Goal: Contribute content: Add original content to the website for others to see

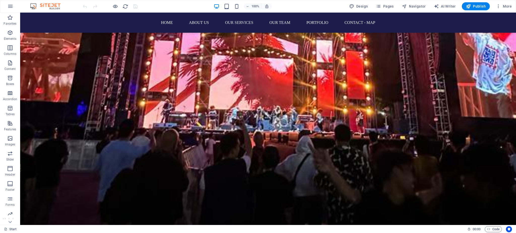
scroll to position [1412, 0]
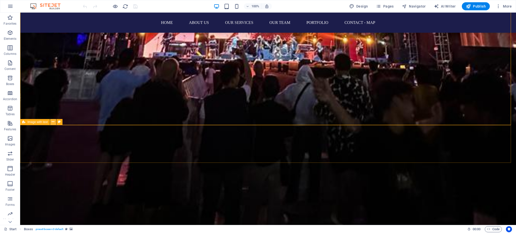
click at [51, 123] on button at bounding box center [53, 122] width 6 height 6
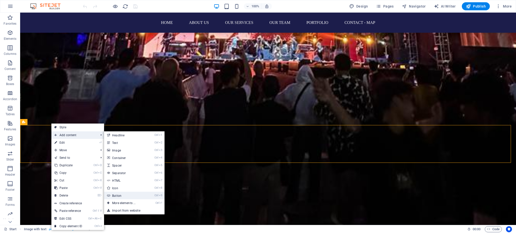
click at [122, 195] on link "Ctrl 9 Button" at bounding box center [125, 196] width 42 height 8
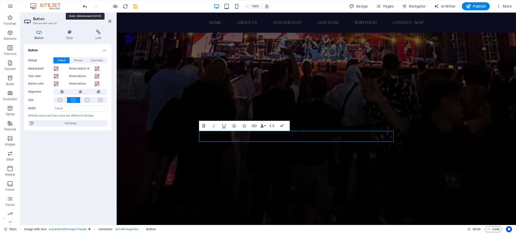
click at [83, 7] on icon "undo" at bounding box center [85, 7] width 6 height 6
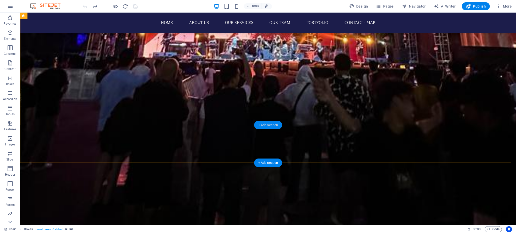
click at [261, 123] on div "+ Add section" at bounding box center [268, 125] width 28 height 9
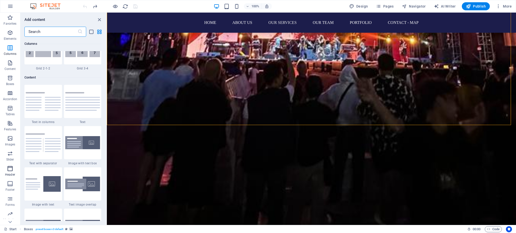
scroll to position [14, 0]
click at [12, 218] on icon "button" at bounding box center [10, 216] width 6 height 6
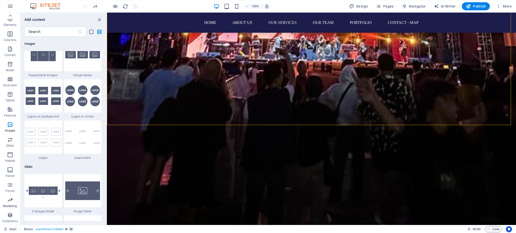
scroll to position [2735, 0]
click at [11, 199] on icon "button" at bounding box center [10, 200] width 6 height 6
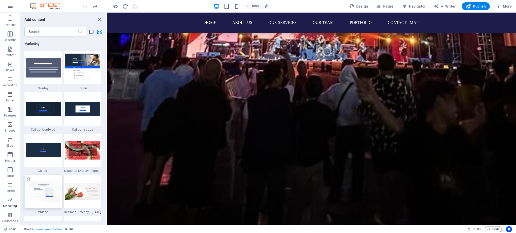
click at [57, 184] on img at bounding box center [43, 192] width 35 height 20
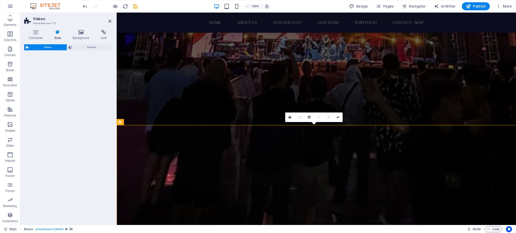
select select "%"
select select "rem"
select select "px"
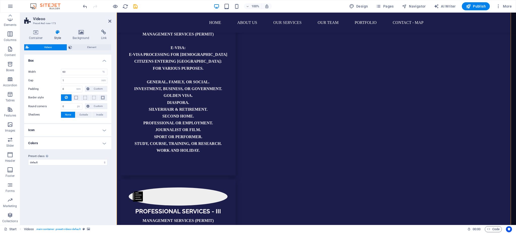
scroll to position [1882, 0]
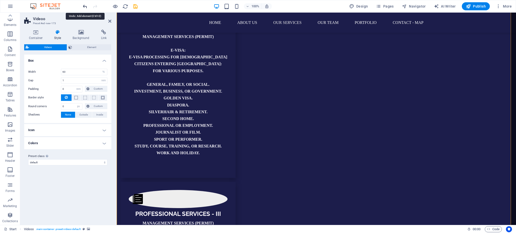
click at [85, 8] on icon "undo" at bounding box center [85, 7] width 6 height 6
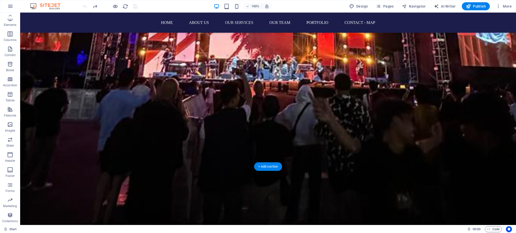
scroll to position [1412, 0]
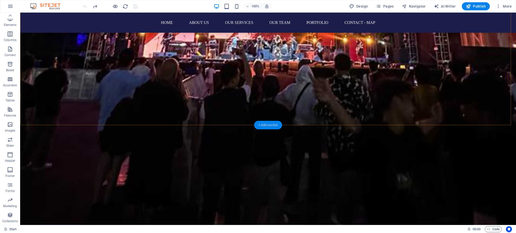
click at [259, 125] on div "+ Add section" at bounding box center [268, 125] width 28 height 9
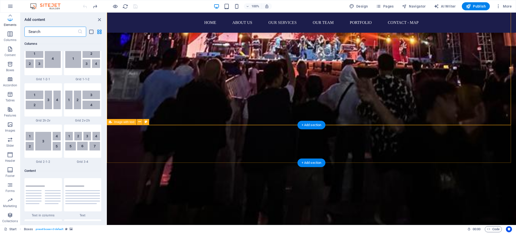
scroll to position [882, 0]
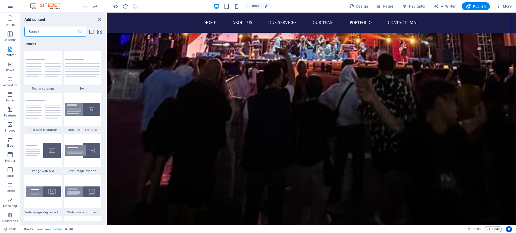
click at [11, 144] on p "Slider" at bounding box center [10, 146] width 8 height 4
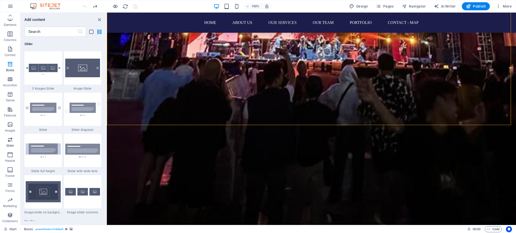
scroll to position [2858, 0]
click at [89, 70] on img at bounding box center [82, 68] width 35 height 19
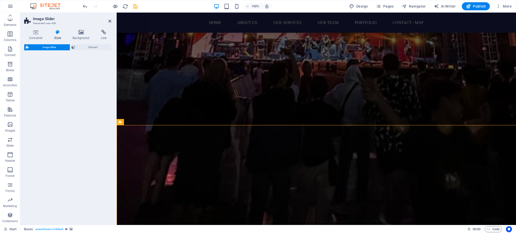
select select "rem"
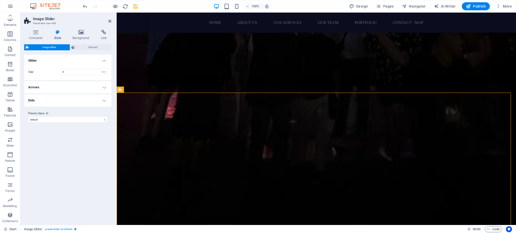
scroll to position [1513, 0]
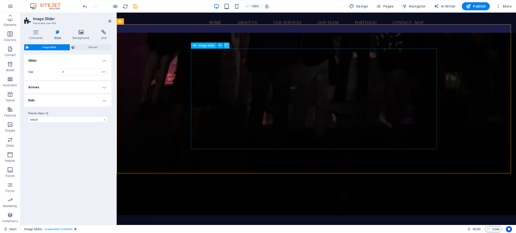
click at [221, 44] on icon at bounding box center [220, 45] width 3 height 5
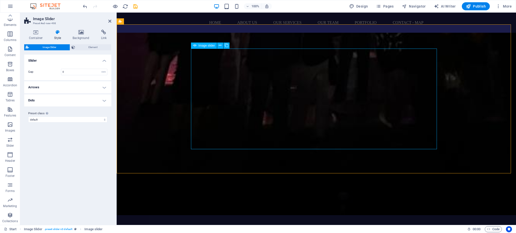
select select "px"
select select "ms"
select select "s"
select select "progressive"
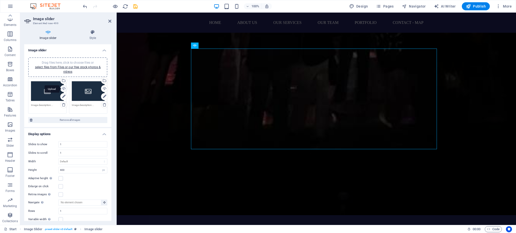
click at [62, 88] on div "Upload" at bounding box center [63, 89] width 8 height 8
click at [61, 87] on div "Upload" at bounding box center [63, 89] width 8 height 8
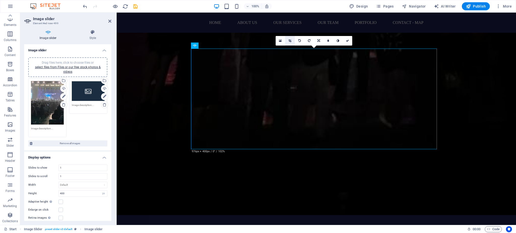
click at [288, 43] on link at bounding box center [290, 41] width 10 height 10
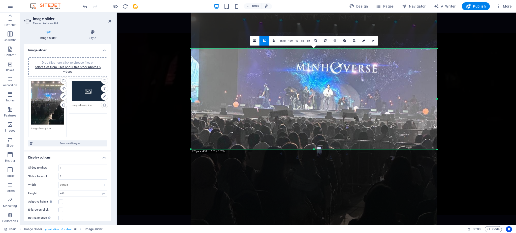
drag, startPoint x: 324, startPoint y: 135, endPoint x: 325, endPoint y: 57, distance: 77.9
click at [325, 57] on div at bounding box center [314, 135] width 246 height 328
click at [374, 39] on icon at bounding box center [373, 40] width 3 height 3
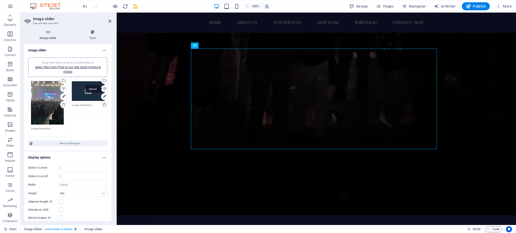
click at [103, 87] on div "Upload" at bounding box center [104, 89] width 8 height 8
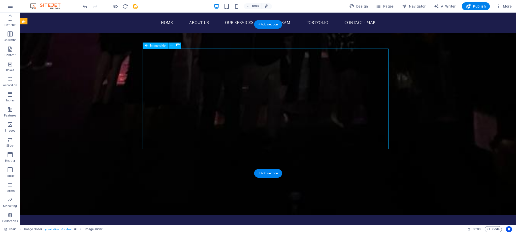
select select "px"
select select "ms"
select select "s"
select select "progressive"
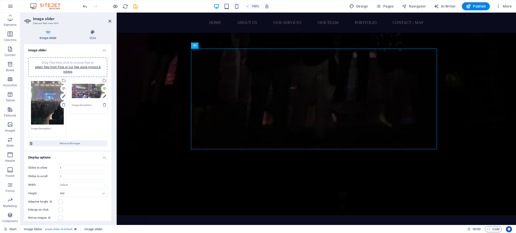
click at [81, 93] on div "Drag files here, click to choose files or select files from Files or our free s…" at bounding box center [88, 91] width 33 height 20
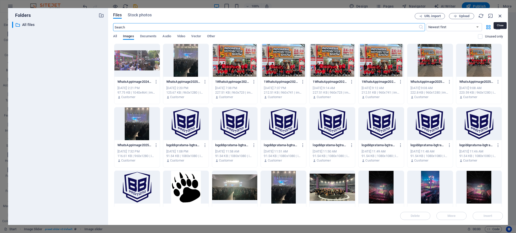
click at [498, 15] on icon "button" at bounding box center [501, 16] width 6 height 6
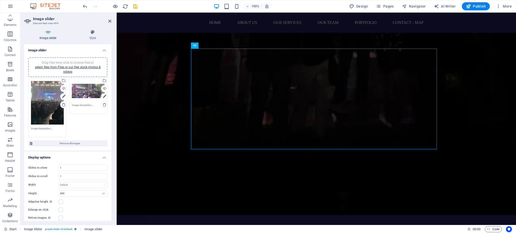
click at [94, 93] on div "Drag files here, click to choose files or select files from Files or our free s…" at bounding box center [88, 91] width 33 height 20
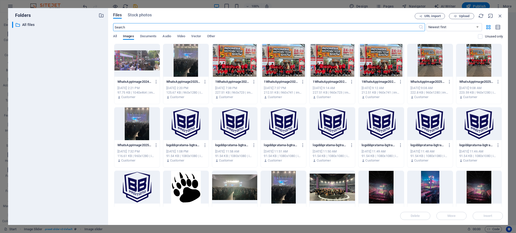
click at [135, 70] on div at bounding box center [136, 60] width 45 height 33
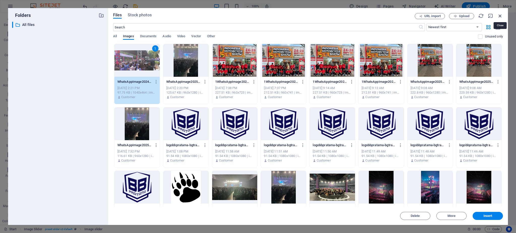
click at [501, 15] on icon "button" at bounding box center [501, 16] width 6 height 6
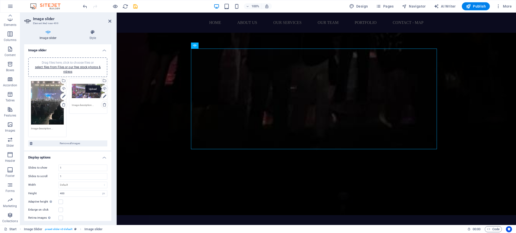
click at [103, 88] on div "Upload" at bounding box center [104, 89] width 8 height 8
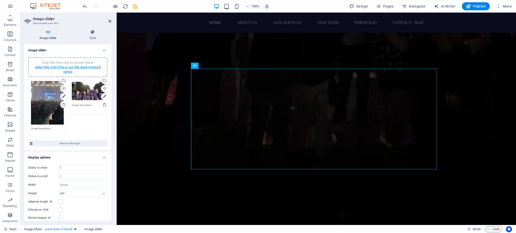
click at [80, 67] on link "select files from Files or our free stock photos & videos" at bounding box center [68, 70] width 66 height 8
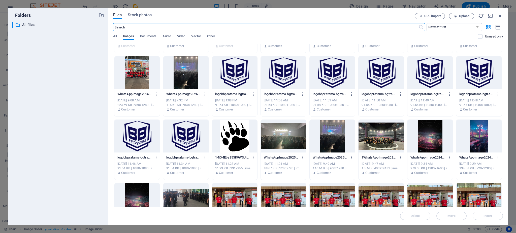
scroll to position [67, 0]
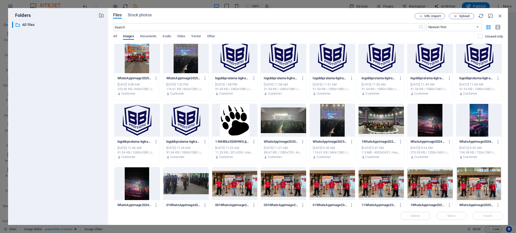
click at [475, 126] on div at bounding box center [479, 120] width 45 height 33
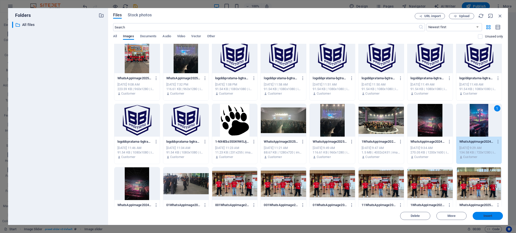
click at [482, 218] on span "Insert" at bounding box center [488, 216] width 26 height 3
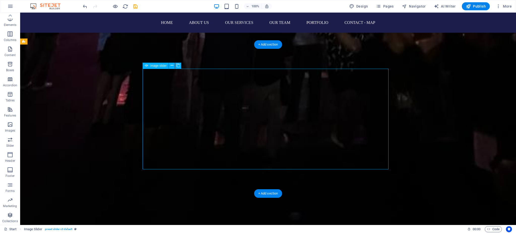
select select "px"
select select "ms"
select select "s"
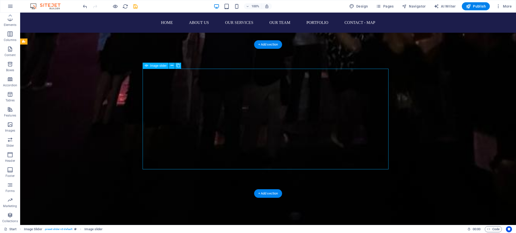
select select "progressive"
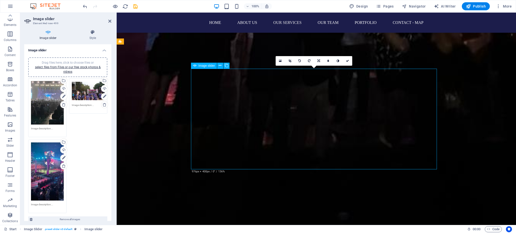
drag, startPoint x: 291, startPoint y: 107, endPoint x: 290, endPoint y: 117, distance: 9.4
click at [291, 61] on icon at bounding box center [290, 60] width 3 height 3
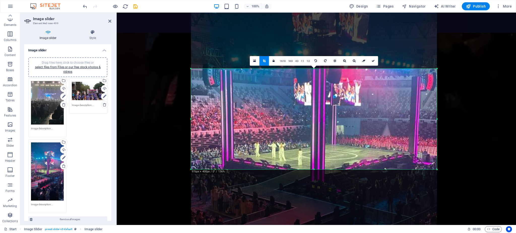
drag, startPoint x: 322, startPoint y: 96, endPoint x: 321, endPoint y: 133, distance: 37.3
click at [321, 133] on div at bounding box center [314, 156] width 246 height 437
click at [373, 62] on icon at bounding box center [373, 60] width 3 height 3
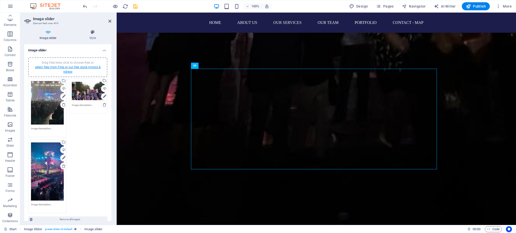
click at [91, 67] on link "select files from Files or our free stock photos & videos" at bounding box center [68, 70] width 66 height 8
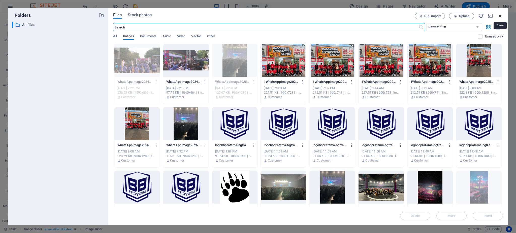
click at [503, 17] on icon "button" at bounding box center [501, 16] width 6 height 6
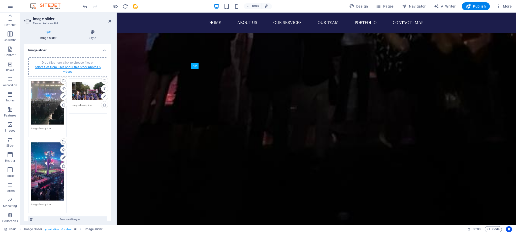
click at [60, 67] on link "select files from Files or our free stock photos & videos" at bounding box center [68, 70] width 66 height 8
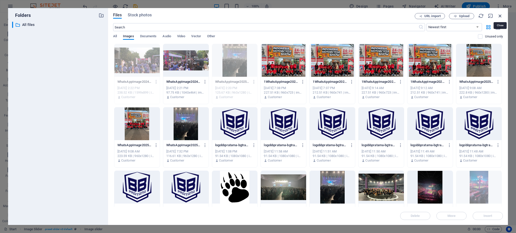
click at [501, 14] on icon "button" at bounding box center [501, 16] width 6 height 6
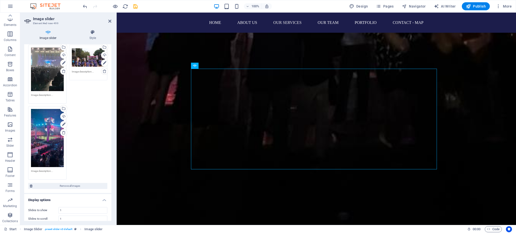
scroll to position [0, 0]
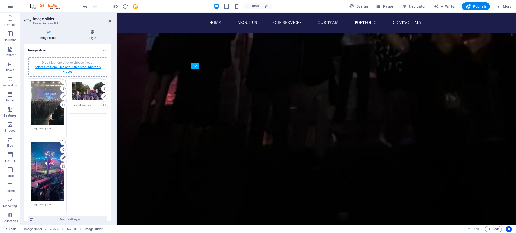
click at [65, 69] on link "select files from Files or our free stock photos & videos" at bounding box center [68, 70] width 66 height 8
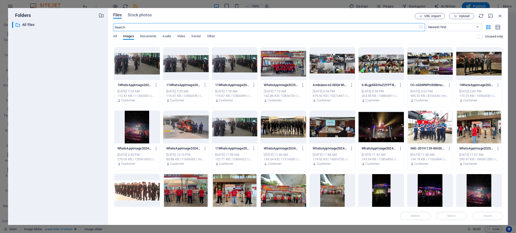
scroll to position [235, 0]
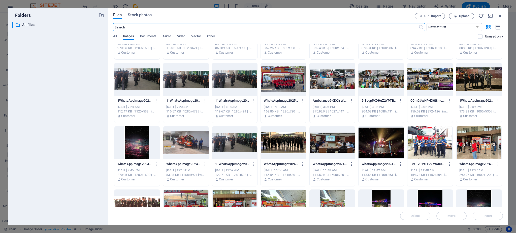
click at [140, 142] on div at bounding box center [136, 143] width 45 height 33
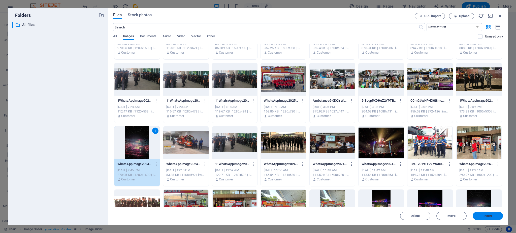
click at [493, 215] on span "Insert" at bounding box center [488, 216] width 26 height 3
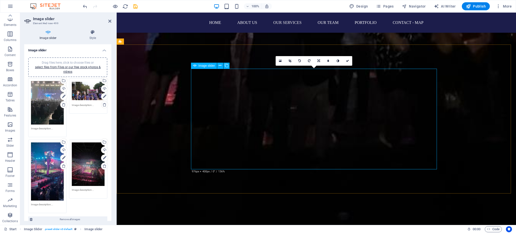
click at [290, 63] on link at bounding box center [290, 61] width 10 height 10
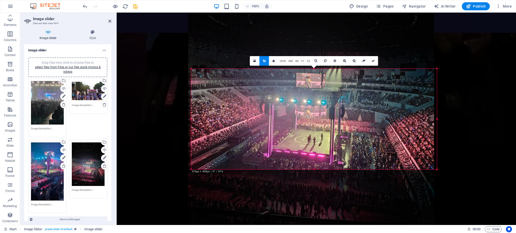
drag, startPoint x: 328, startPoint y: 126, endPoint x: 325, endPoint y: 95, distance: 30.4
click at [325, 95] on div at bounding box center [311, 89] width 246 height 328
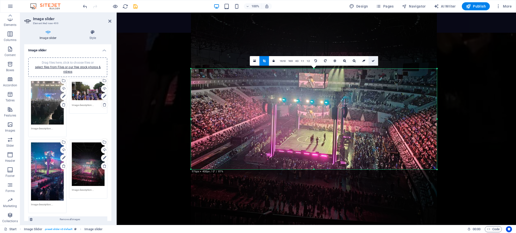
click at [374, 62] on icon at bounding box center [373, 60] width 3 height 3
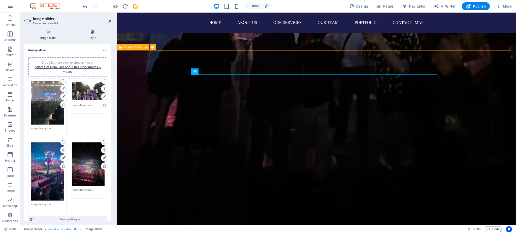
scroll to position [1459, 0]
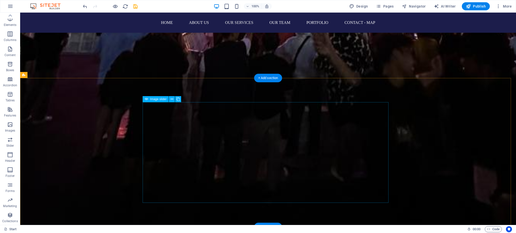
select select "px"
select select "ms"
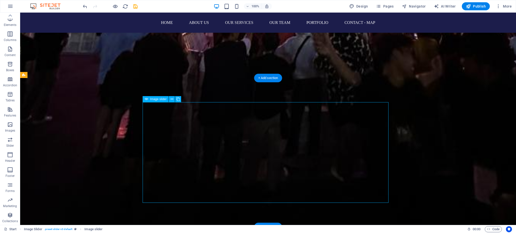
select select "s"
select select "progressive"
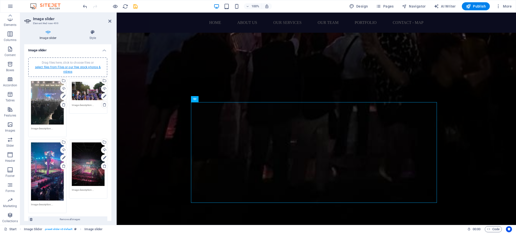
click at [70, 66] on link "select files from Files or our free stock photos & videos" at bounding box center [68, 70] width 66 height 8
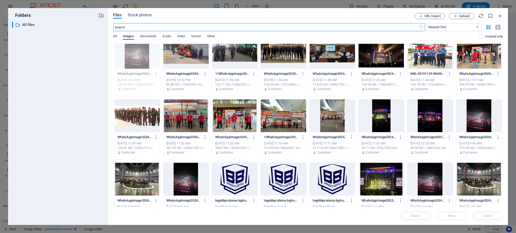
scroll to position [336, 0]
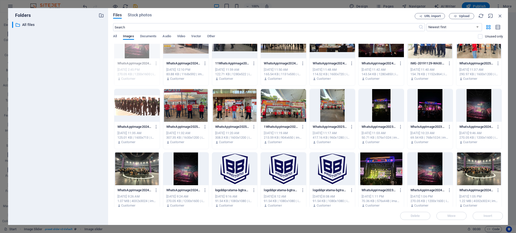
click at [387, 177] on div at bounding box center [381, 169] width 45 height 33
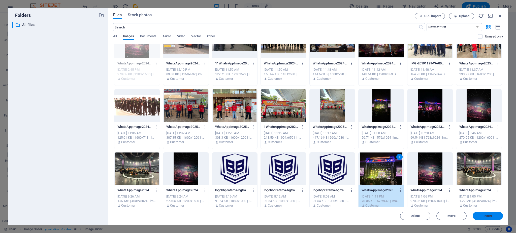
click at [488, 217] on span "Insert" at bounding box center [488, 216] width 9 height 3
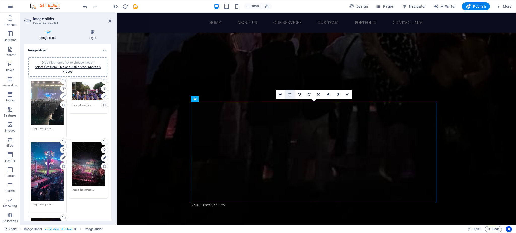
click at [291, 93] on icon at bounding box center [290, 94] width 3 height 3
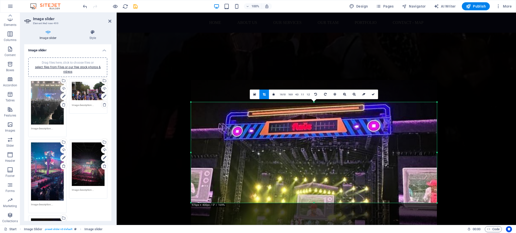
drag, startPoint x: 342, startPoint y: 124, endPoint x: 343, endPoint y: 146, distance: 22.5
click at [343, 146] on div at bounding box center [314, 175] width 246 height 191
click at [285, 94] on link "16:10" at bounding box center [283, 95] width 9 height 10
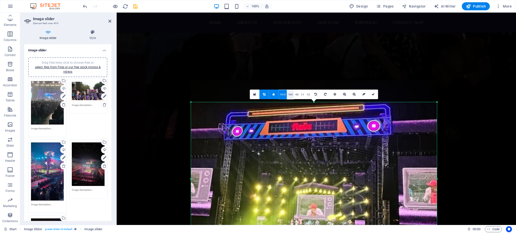
click at [290, 94] on link "16:9" at bounding box center [290, 95] width 7 height 10
click at [295, 95] on link "4:3" at bounding box center [297, 95] width 6 height 10
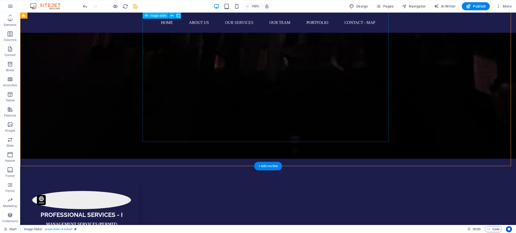
scroll to position [1559, 0]
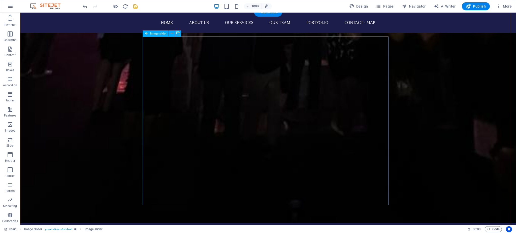
scroll to position [1526, 0]
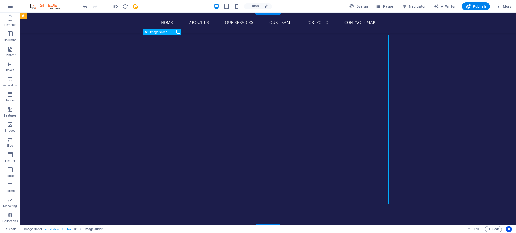
select select "px"
select select "ms"
select select "s"
select select "progressive"
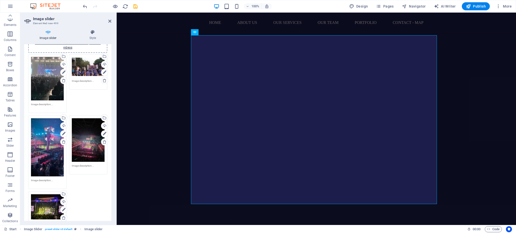
scroll to position [34, 0]
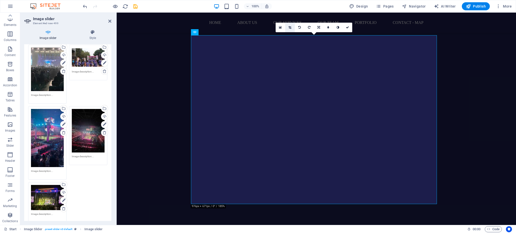
click at [288, 29] on link at bounding box center [290, 28] width 10 height 10
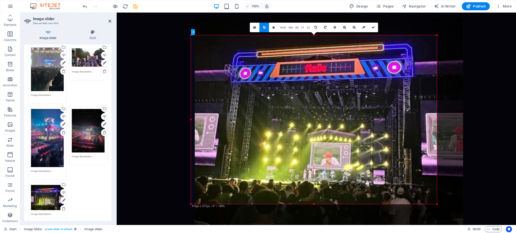
drag, startPoint x: 307, startPoint y: 66, endPoint x: 310, endPoint y: 71, distance: 5.9
click at [310, 71] on div at bounding box center [329, 121] width 268 height 209
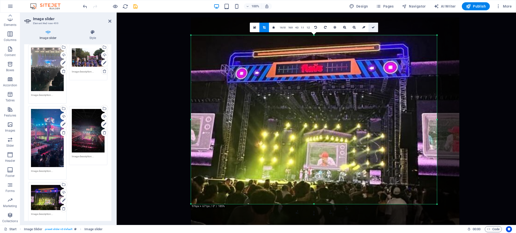
click at [372, 28] on icon at bounding box center [373, 27] width 3 height 3
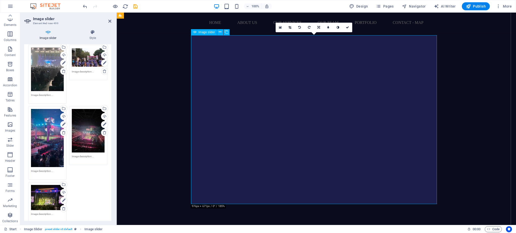
click at [290, 28] on icon at bounding box center [290, 27] width 3 height 3
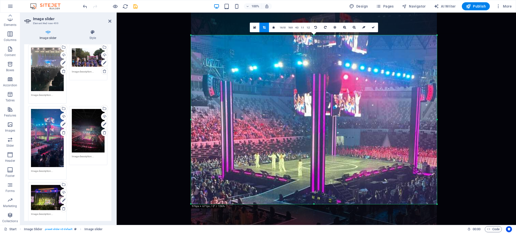
drag, startPoint x: 353, startPoint y: 110, endPoint x: 352, endPoint y: 155, distance: 44.1
click at [352, 155] on div at bounding box center [314, 167] width 246 height 437
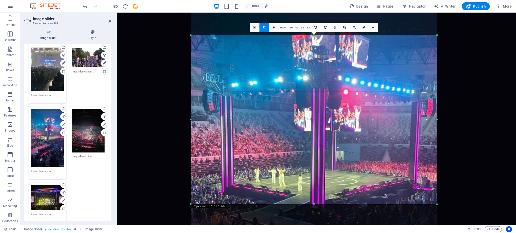
drag, startPoint x: 352, startPoint y: 129, endPoint x: 352, endPoint y: 144, distance: 14.9
click at [352, 144] on div at bounding box center [314, 182] width 246 height 437
click at [372, 27] on icon at bounding box center [373, 27] width 3 height 3
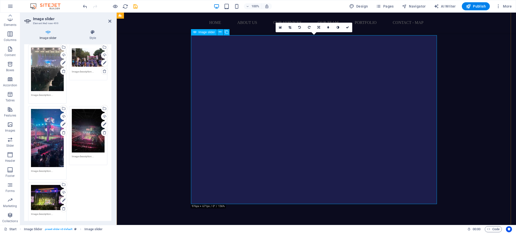
click at [291, 26] on icon at bounding box center [290, 27] width 3 height 3
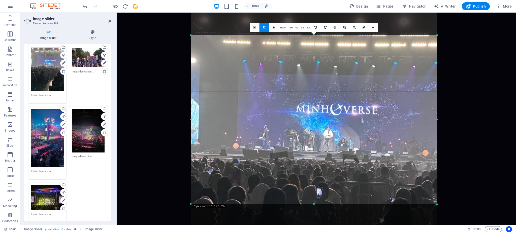
drag, startPoint x: 336, startPoint y: 100, endPoint x: 335, endPoint y: 155, distance: 55.0
click at [335, 155] on div at bounding box center [314, 176] width 246 height 328
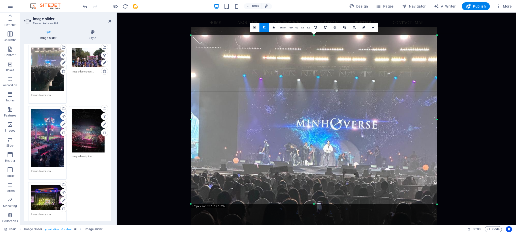
drag, startPoint x: 338, startPoint y: 133, endPoint x: 339, endPoint y: 148, distance: 14.7
click at [339, 148] on div at bounding box center [314, 191] width 246 height 328
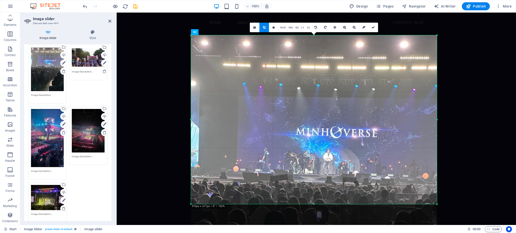
drag, startPoint x: 364, startPoint y: 62, endPoint x: 365, endPoint y: 70, distance: 7.9
click at [365, 70] on div at bounding box center [314, 199] width 246 height 328
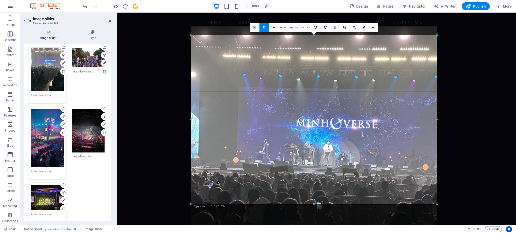
drag, startPoint x: 365, startPoint y: 61, endPoint x: 365, endPoint y: 52, distance: 8.8
click at [365, 52] on div at bounding box center [314, 190] width 246 height 328
click at [372, 27] on icon at bounding box center [373, 27] width 3 height 3
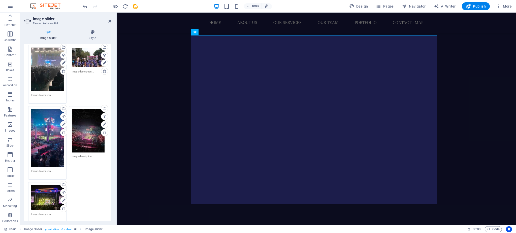
scroll to position [0, 0]
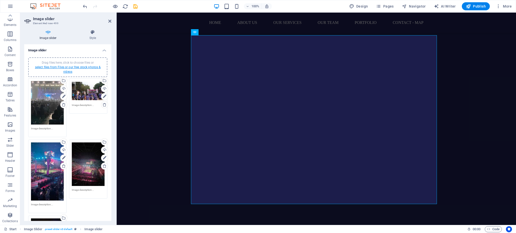
click at [66, 66] on link "select files from Files or our free stock photos & videos" at bounding box center [68, 70] width 66 height 8
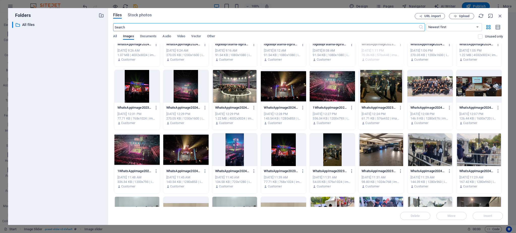
scroll to position [491, 0]
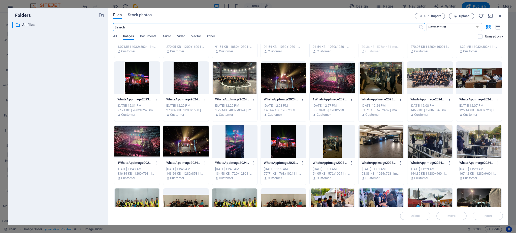
click at [186, 137] on div at bounding box center [185, 141] width 45 height 33
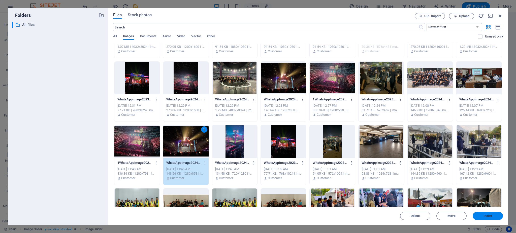
click at [486, 213] on button "Insert" at bounding box center [488, 216] width 30 height 8
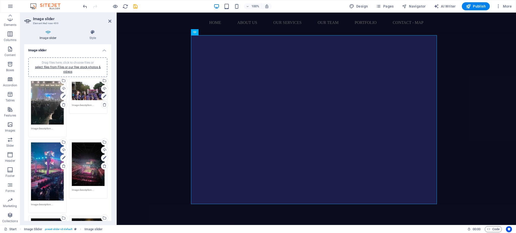
click at [81, 70] on div "Drag files here, click to choose files or select files from Files or our free s…" at bounding box center [67, 68] width 73 height 14
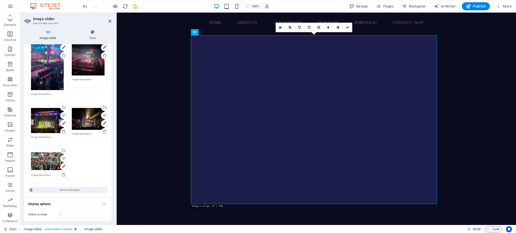
scroll to position [129, 0]
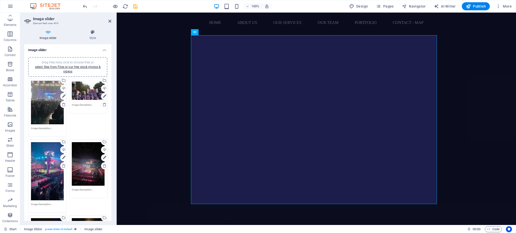
scroll to position [0, 0]
click at [74, 69] on link "select files from Files or our free stock photos & videos" at bounding box center [68, 70] width 66 height 8
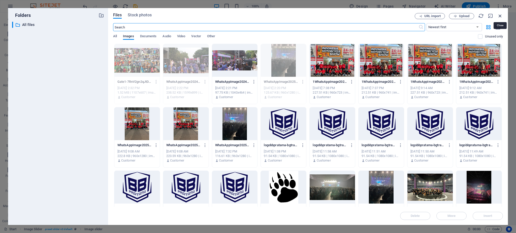
click at [502, 16] on icon "button" at bounding box center [501, 16] width 6 height 6
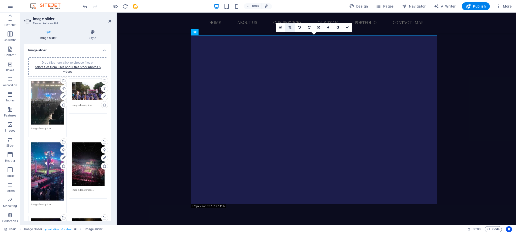
click at [290, 29] on link at bounding box center [290, 28] width 10 height 10
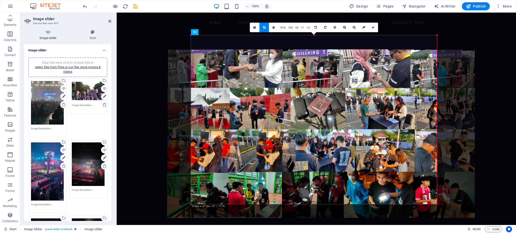
drag, startPoint x: 317, startPoint y: 65, endPoint x: 324, endPoint y: 79, distance: 15.9
click at [324, 79] on div at bounding box center [321, 133] width 309 height 169
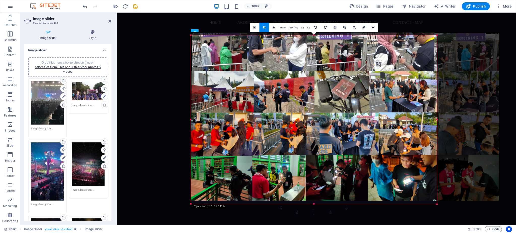
drag, startPoint x: 260, startPoint y: 96, endPoint x: 283, endPoint y: 93, distance: 23.6
click at [283, 93] on div at bounding box center [345, 116] width 309 height 169
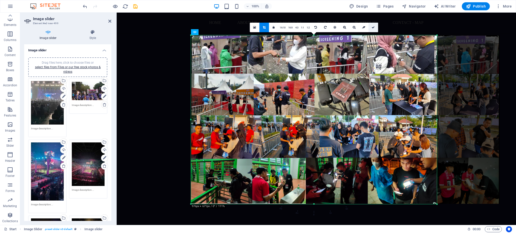
click at [373, 28] on icon at bounding box center [373, 27] width 3 height 3
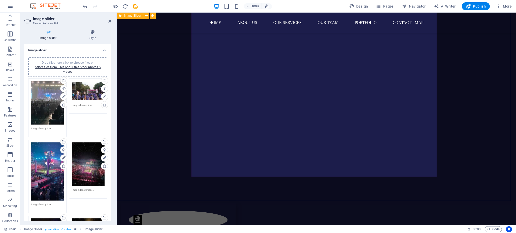
scroll to position [1559, 0]
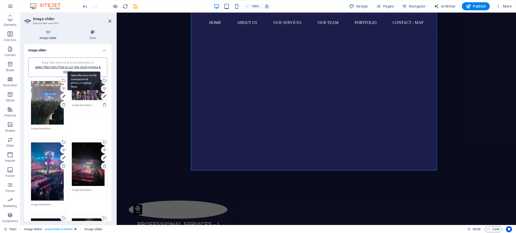
click at [104, 80] on div "Select files from the file manager, stock photos, or upload file(s)" at bounding box center [104, 81] width 8 height 8
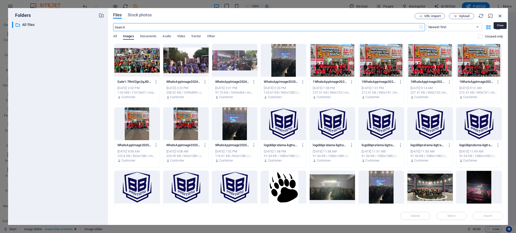
click at [498, 14] on icon "button" at bounding box center [501, 16] width 6 height 6
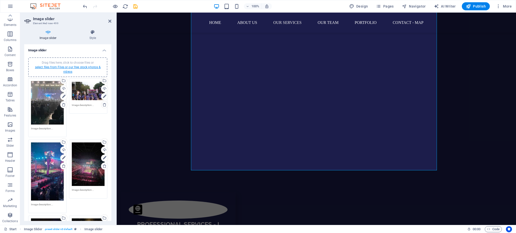
click at [88, 67] on link "select files from Files or our free stock photos & videos" at bounding box center [68, 70] width 66 height 8
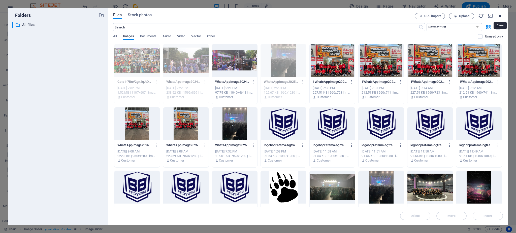
click at [499, 16] on icon "button" at bounding box center [501, 16] width 6 height 6
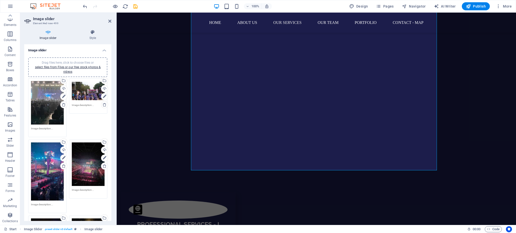
drag, startPoint x: 110, startPoint y: 95, endPoint x: 111, endPoint y: 129, distance: 34.3
click at [111, 129] on div "Image slider Drag files here, click to choose files or select files from Files …" at bounding box center [67, 132] width 87 height 177
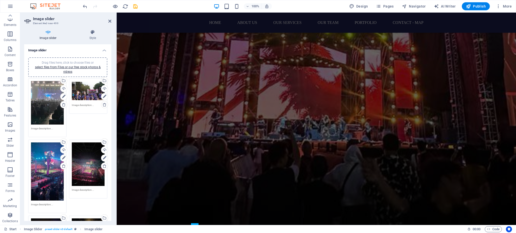
scroll to position [1291, 0]
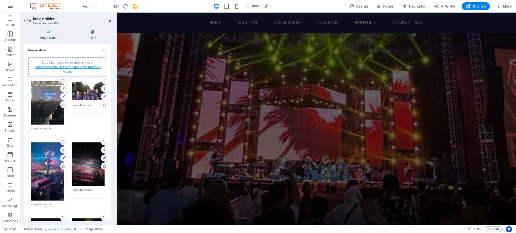
click at [77, 67] on link "select files from Files or our free stock photos & videos" at bounding box center [68, 70] width 66 height 8
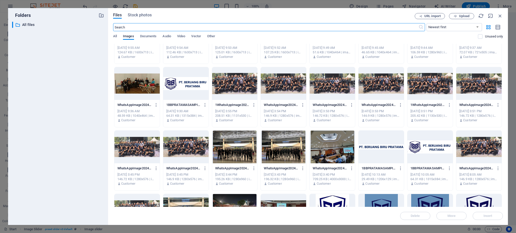
scroll to position [807, 0]
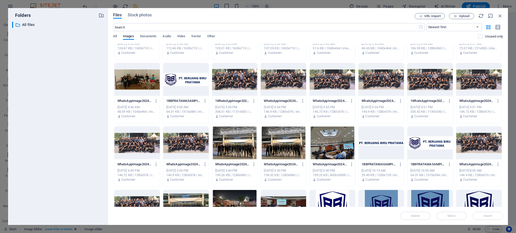
click at [146, 147] on div at bounding box center [136, 143] width 45 height 33
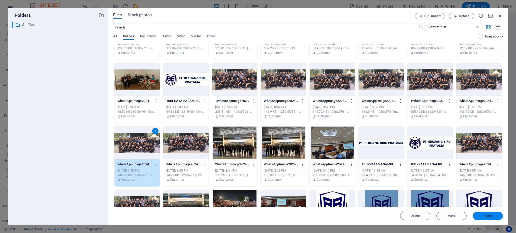
click at [481, 214] on button "Insert" at bounding box center [488, 216] width 30 height 8
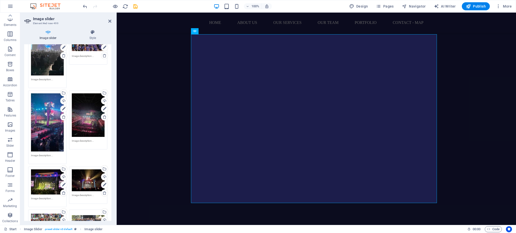
scroll to position [168, 0]
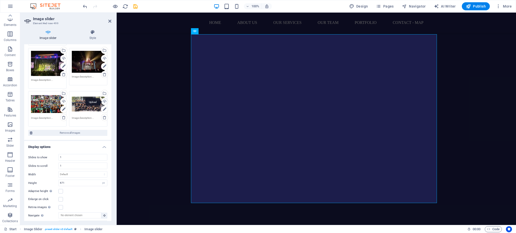
click at [105, 100] on div "Upload" at bounding box center [104, 102] width 8 height 8
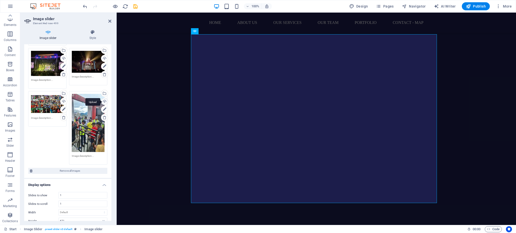
click at [103, 99] on div "Upload" at bounding box center [104, 102] width 8 height 8
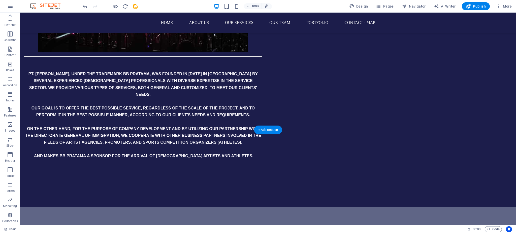
scroll to position [619, 0]
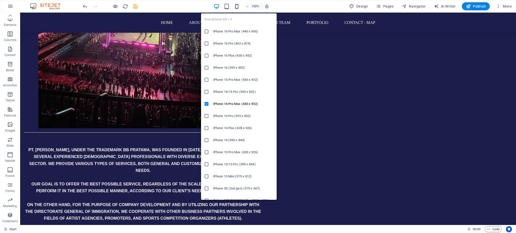
click at [237, 7] on icon "button" at bounding box center [237, 7] width 6 height 6
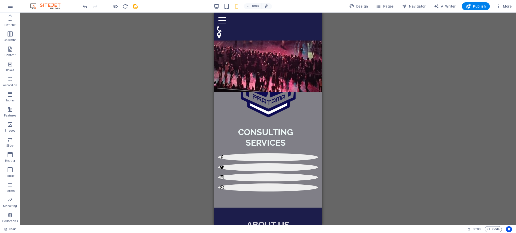
scroll to position [134, 0]
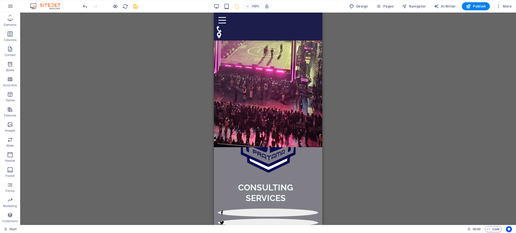
drag, startPoint x: 319, startPoint y: 51, endPoint x: 540, endPoint y: 41, distance: 221.3
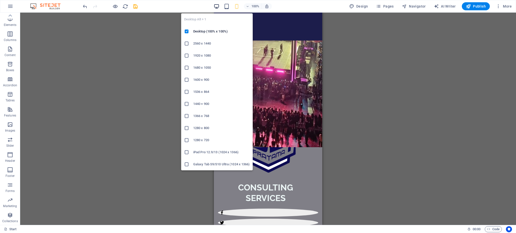
click at [217, 6] on icon "button" at bounding box center [217, 7] width 6 height 6
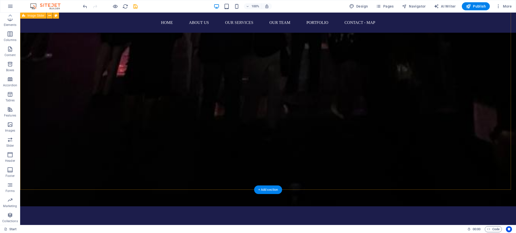
scroll to position [1513, 0]
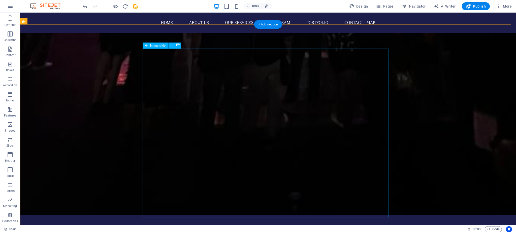
select select "px"
select select "ms"
select select "s"
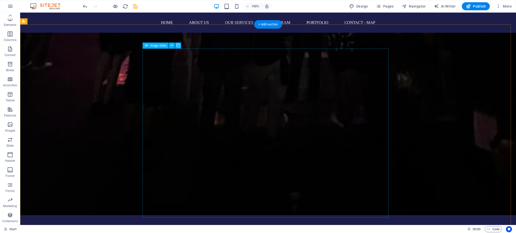
select select "progressive"
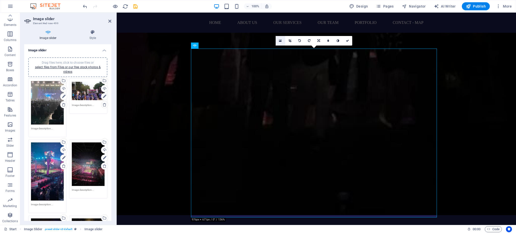
click at [279, 40] on link at bounding box center [281, 41] width 10 height 10
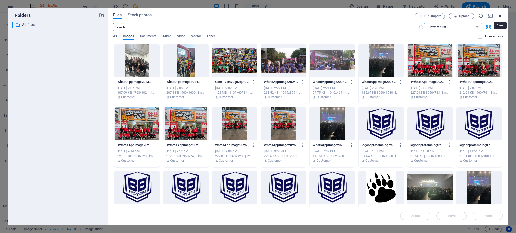
click at [502, 16] on icon "button" at bounding box center [501, 16] width 6 height 6
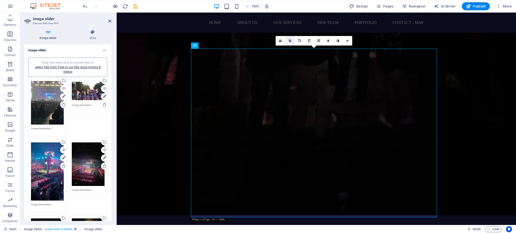
click at [290, 42] on icon at bounding box center [290, 40] width 3 height 3
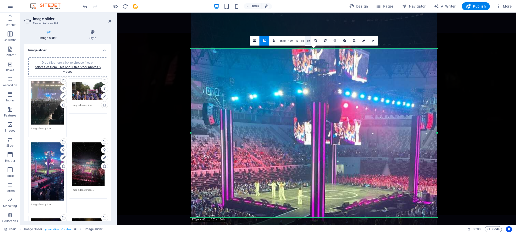
click at [306, 41] on link "1:2" at bounding box center [309, 41] width 6 height 10
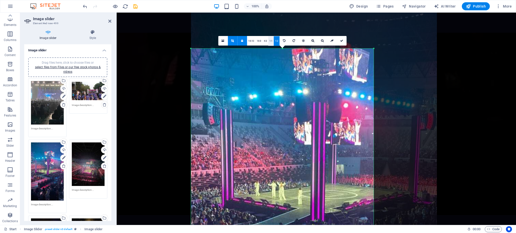
click at [271, 41] on link "1:1" at bounding box center [271, 41] width 6 height 10
click at [265, 41] on link "4:3" at bounding box center [266, 41] width 6 height 10
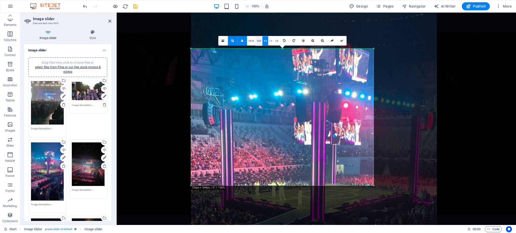
click at [260, 41] on link "16:9" at bounding box center [259, 41] width 7 height 10
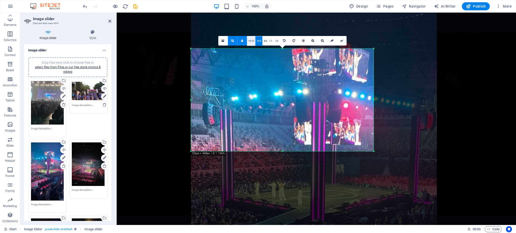
click at [252, 41] on link "16:10" at bounding box center [251, 41] width 9 height 10
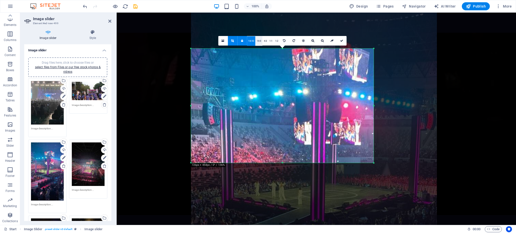
click at [259, 42] on link "16:9" at bounding box center [259, 41] width 7 height 10
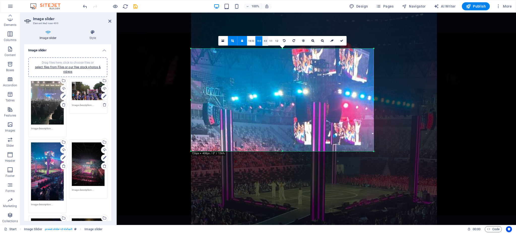
click at [264, 42] on link "4:3" at bounding box center [266, 41] width 6 height 10
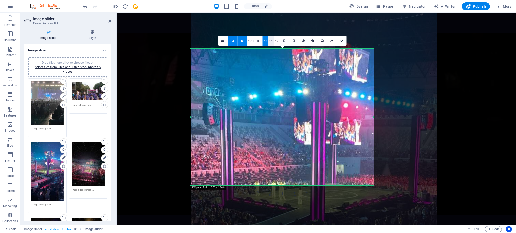
click at [269, 42] on link "1:1" at bounding box center [271, 41] width 6 height 10
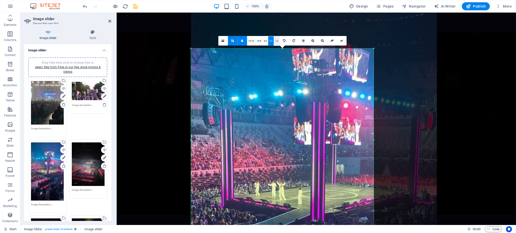
click at [278, 42] on link "1:2" at bounding box center [277, 41] width 6 height 10
click at [249, 40] on link "16:10" at bounding box center [251, 41] width 9 height 10
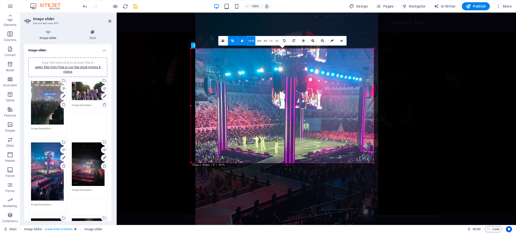
drag, startPoint x: 300, startPoint y: 113, endPoint x: 304, endPoint y: 105, distance: 9.1
click at [304, 105] on div at bounding box center [286, 146] width 183 height 325
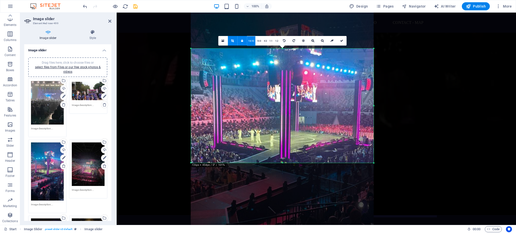
drag, startPoint x: 305, startPoint y: 103, endPoint x: 306, endPoint y: 97, distance: 6.9
click at [306, 97] on div at bounding box center [282, 139] width 183 height 325
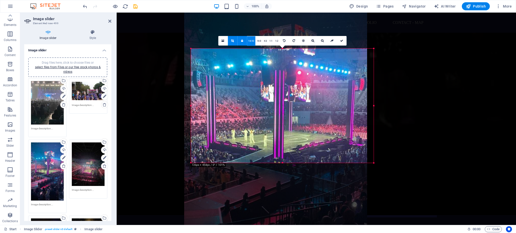
drag, startPoint x: 302, startPoint y: 101, endPoint x: 295, endPoint y: 101, distance: 6.6
click at [295, 101] on div at bounding box center [275, 139] width 183 height 325
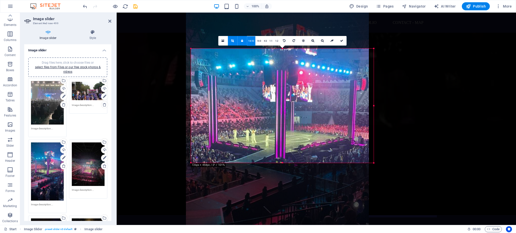
drag, startPoint x: 295, startPoint y: 101, endPoint x: 290, endPoint y: 101, distance: 4.8
click at [290, 101] on div at bounding box center [277, 139] width 183 height 325
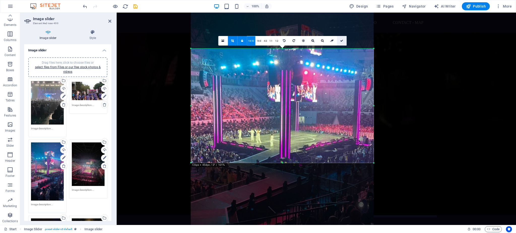
click at [343, 43] on link at bounding box center [342, 41] width 10 height 10
type input "454"
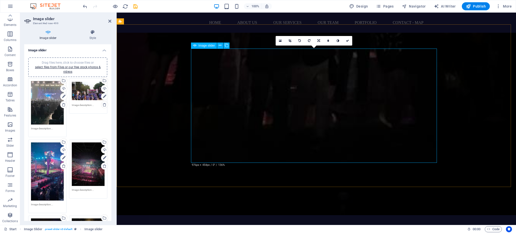
click at [291, 39] on icon at bounding box center [290, 40] width 3 height 3
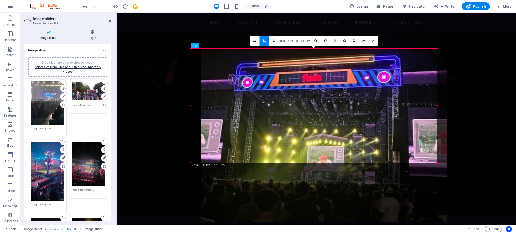
drag, startPoint x: 286, startPoint y: 96, endPoint x: 296, endPoint y: 92, distance: 10.9
click at [296, 92] on div at bounding box center [324, 126] width 246 height 191
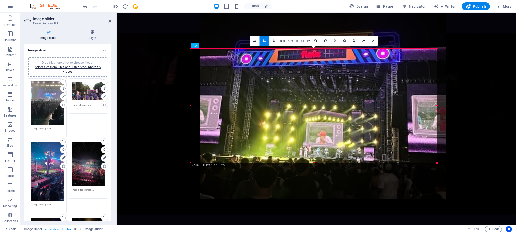
drag, startPoint x: 303, startPoint y: 112, endPoint x: 312, endPoint y: 88, distance: 25.4
click at [312, 88] on div at bounding box center [323, 103] width 246 height 191
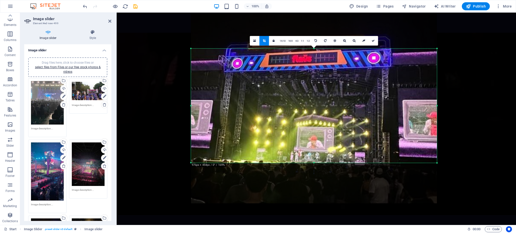
drag, startPoint x: 312, startPoint y: 88, endPoint x: 312, endPoint y: 92, distance: 4.5
click at [312, 92] on div at bounding box center [314, 107] width 246 height 191
click at [373, 42] on link at bounding box center [374, 41] width 10 height 10
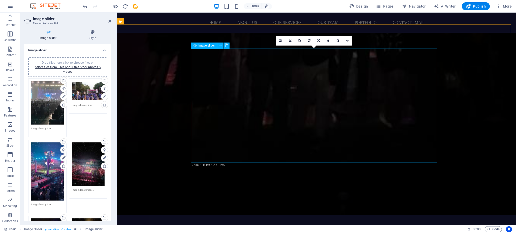
click at [289, 42] on link at bounding box center [290, 41] width 10 height 10
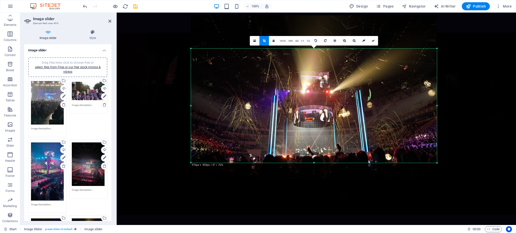
drag, startPoint x: 326, startPoint y: 104, endPoint x: 326, endPoint y: 72, distance: 32.8
click at [326, 72] on div at bounding box center [314, 97] width 246 height 164
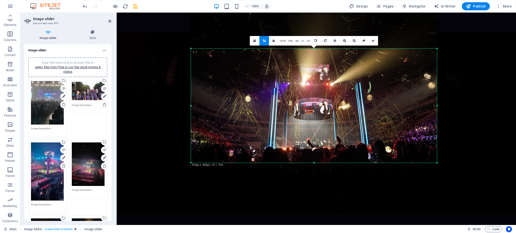
drag, startPoint x: 327, startPoint y: 71, endPoint x: 325, endPoint y: 64, distance: 7.7
click at [325, 64] on div at bounding box center [314, 90] width 246 height 164
click at [373, 42] on icon at bounding box center [373, 40] width 3 height 3
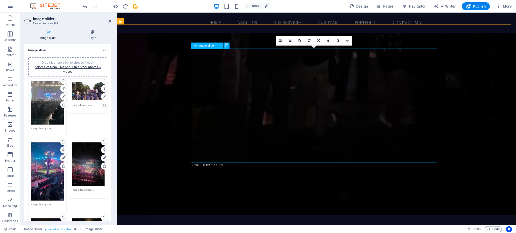
click at [292, 42] on link at bounding box center [290, 41] width 10 height 10
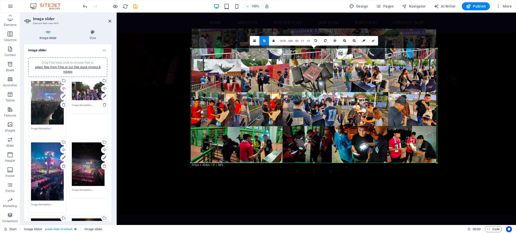
drag, startPoint x: 345, startPoint y: 131, endPoint x: 344, endPoint y: 112, distance: 18.9
click at [344, 112] on div at bounding box center [314, 95] width 246 height 135
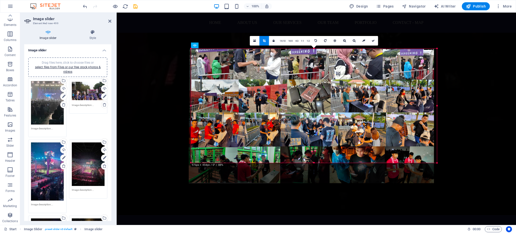
drag, startPoint x: 343, startPoint y: 111, endPoint x: 341, endPoint y: 133, distance: 21.8
click at [341, 133] on div at bounding box center [312, 116] width 246 height 135
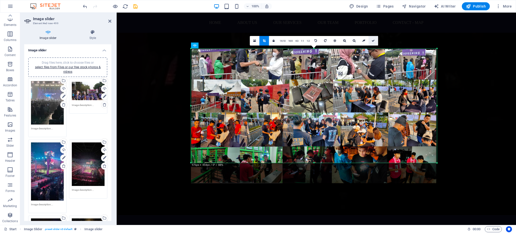
click at [374, 42] on icon at bounding box center [373, 40] width 3 height 3
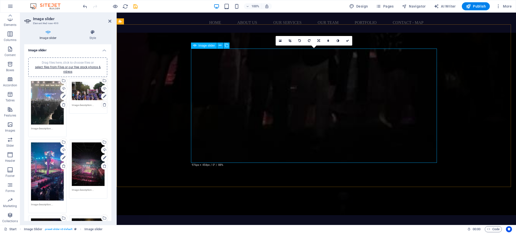
click at [290, 42] on link at bounding box center [290, 41] width 10 height 10
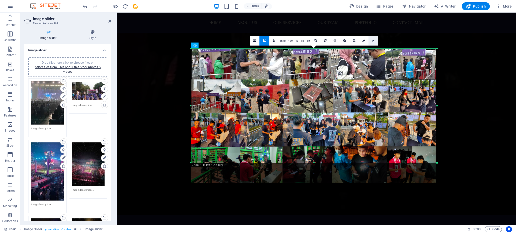
click at [374, 39] on icon at bounding box center [373, 40] width 3 height 3
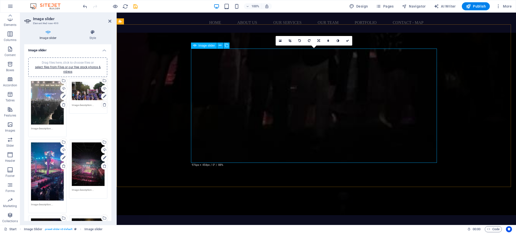
click at [291, 40] on icon at bounding box center [290, 40] width 3 height 3
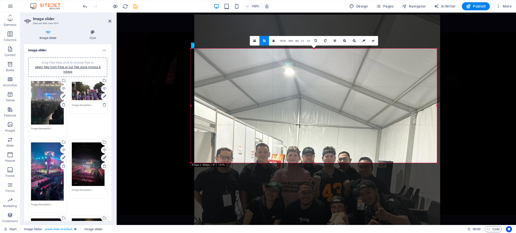
drag, startPoint x: 324, startPoint y: 118, endPoint x: 332, endPoint y: 66, distance: 52.7
click at [332, 66] on div at bounding box center [317, 179] width 246 height 328
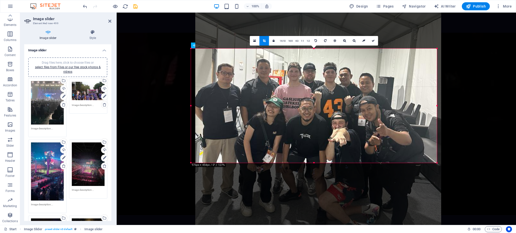
drag, startPoint x: 335, startPoint y: 108, endPoint x: 339, endPoint y: 61, distance: 47.3
click at [339, 61] on div at bounding box center [318, 94] width 246 height 328
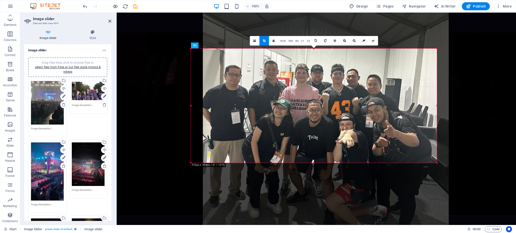
drag, startPoint x: 298, startPoint y: 79, endPoint x: 310, endPoint y: 80, distance: 11.2
click at [310, 80] on div at bounding box center [326, 96] width 246 height 328
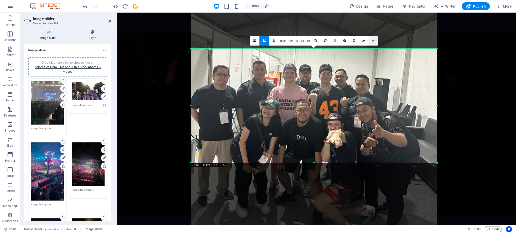
click at [373, 44] on link at bounding box center [374, 41] width 10 height 10
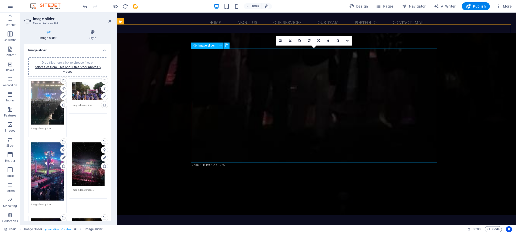
click at [291, 42] on icon at bounding box center [290, 40] width 3 height 3
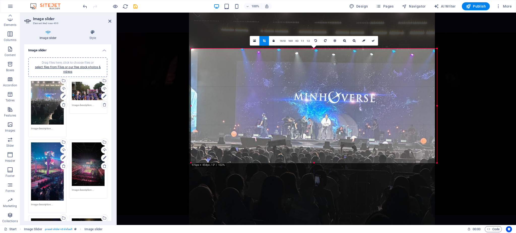
drag, startPoint x: 330, startPoint y: 114, endPoint x: 328, endPoint y: 91, distance: 23.3
click at [328, 91] on div at bounding box center [312, 164] width 246 height 328
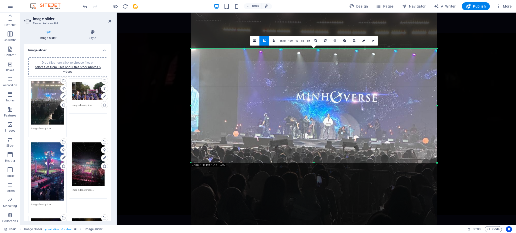
click at [329, 91] on div at bounding box center [314, 164] width 246 height 328
click at [373, 42] on icon at bounding box center [373, 40] width 3 height 3
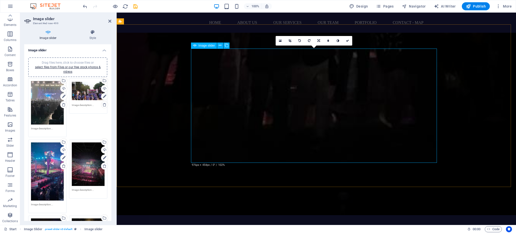
click at [289, 41] on icon at bounding box center [290, 40] width 3 height 3
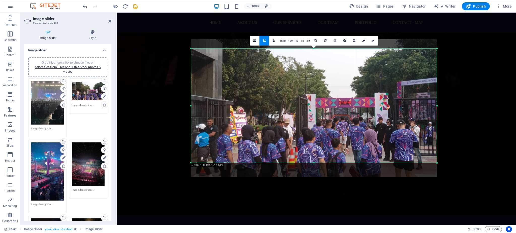
drag, startPoint x: 353, startPoint y: 136, endPoint x: 354, endPoint y: 124, distance: 11.9
click at [354, 124] on div at bounding box center [314, 108] width 246 height 138
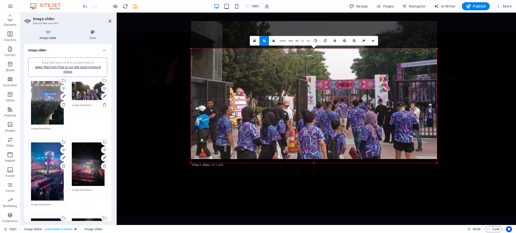
drag, startPoint x: 356, startPoint y: 128, endPoint x: 357, endPoint y: 112, distance: 16.2
click at [357, 112] on div at bounding box center [314, 90] width 246 height 138
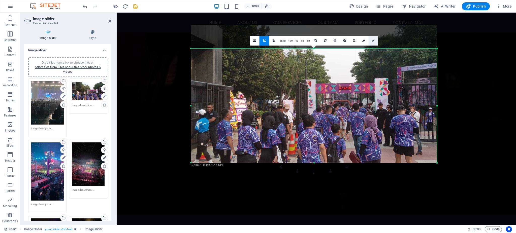
click at [371, 42] on link at bounding box center [374, 41] width 10 height 10
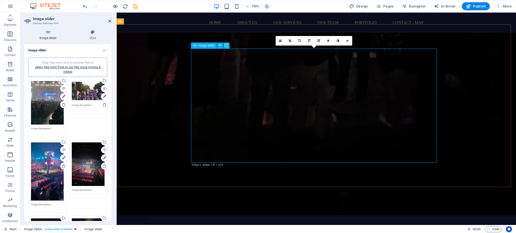
click at [289, 39] on icon at bounding box center [290, 40] width 3 height 3
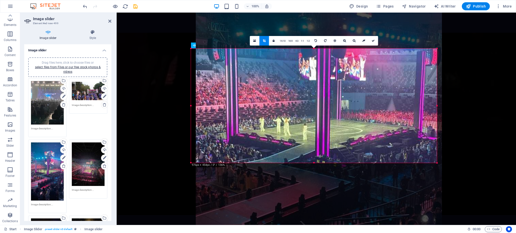
drag, startPoint x: 337, startPoint y: 130, endPoint x: 342, endPoint y: 90, distance: 40.6
click at [342, 90] on div at bounding box center [319, 132] width 246 height 438
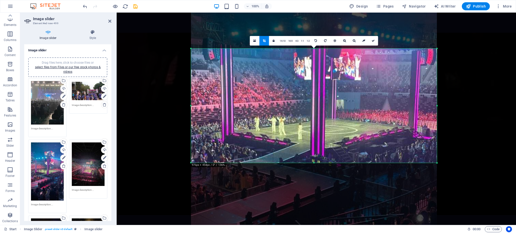
click at [261, 68] on div at bounding box center [314, 130] width 246 height 437
click at [290, 108] on div at bounding box center [314, 130] width 246 height 437
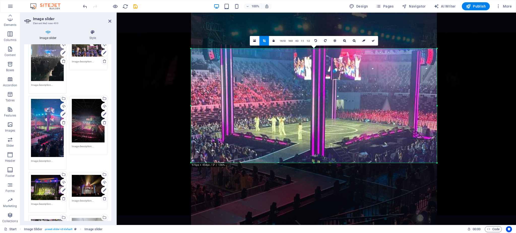
scroll to position [0, 0]
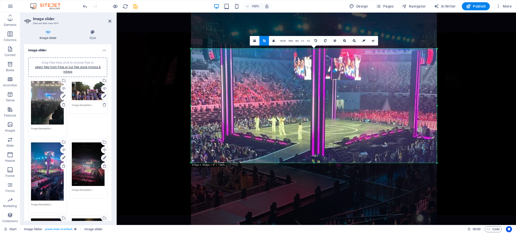
click at [280, 118] on div at bounding box center [314, 130] width 246 height 437
click at [279, 99] on div at bounding box center [314, 130] width 246 height 437
click at [280, 84] on div at bounding box center [314, 130] width 246 height 437
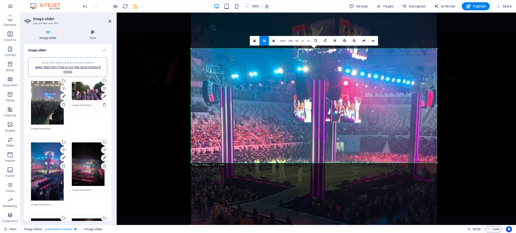
drag, startPoint x: 355, startPoint y: 91, endPoint x: 355, endPoint y: 135, distance: 44.6
click at [355, 135] on div at bounding box center [314, 173] width 246 height 437
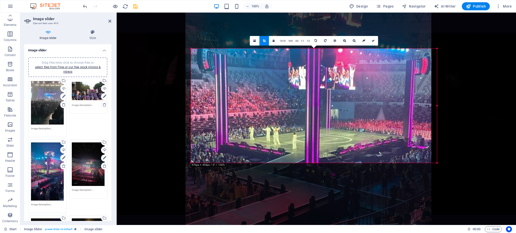
drag, startPoint x: 347, startPoint y: 126, endPoint x: 342, endPoint y: 91, distance: 34.9
click at [342, 91] on div at bounding box center [309, 140] width 246 height 437
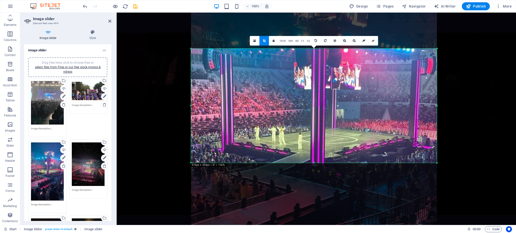
click at [344, 111] on div at bounding box center [314, 140] width 246 height 437
drag, startPoint x: 373, startPoint y: 40, endPoint x: 256, endPoint y: 28, distance: 117.3
click at [373, 40] on icon at bounding box center [373, 40] width 3 height 3
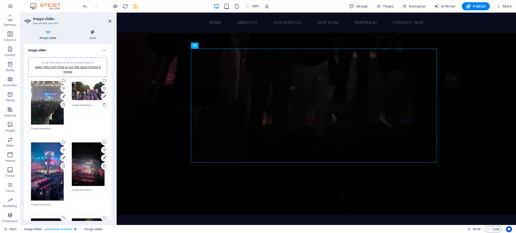
click at [46, 161] on div "Drag files here, click to choose files or select files from Files or our free s…" at bounding box center [47, 172] width 33 height 58
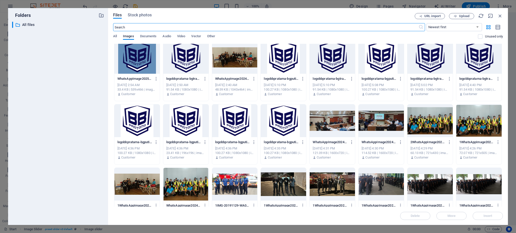
scroll to position [1029, 0]
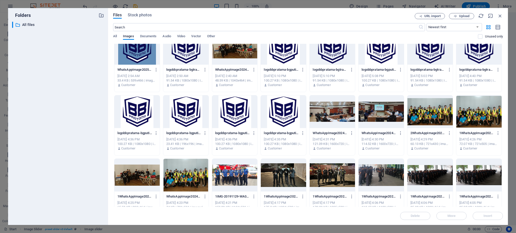
click at [440, 120] on div at bounding box center [430, 112] width 45 height 33
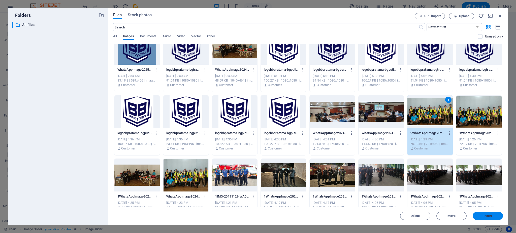
click at [487, 216] on span "Insert" at bounding box center [488, 216] width 9 height 3
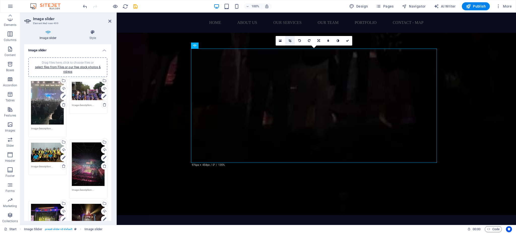
click at [289, 40] on icon at bounding box center [290, 40] width 3 height 3
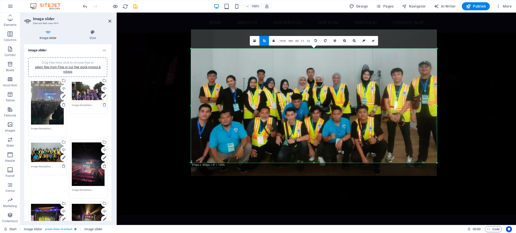
drag, startPoint x: 320, startPoint y: 121, endPoint x: 321, endPoint y: 102, distance: 19.2
click at [321, 102] on div at bounding box center [314, 102] width 246 height 147
click at [371, 40] on link at bounding box center [374, 41] width 10 height 10
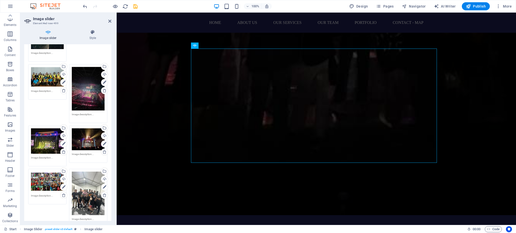
scroll to position [86, 0]
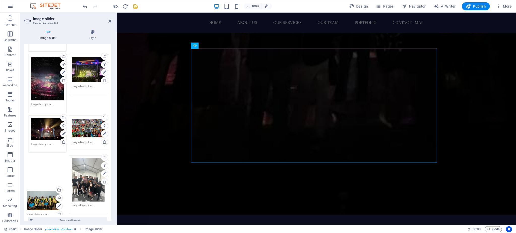
drag, startPoint x: 51, startPoint y: 72, endPoint x: 49, endPoint y: 203, distance: 130.8
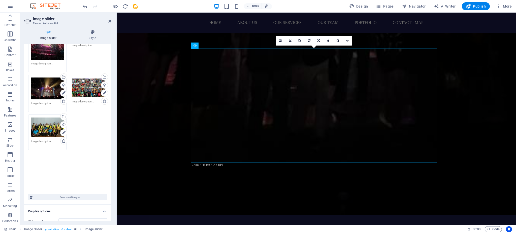
scroll to position [137, 0]
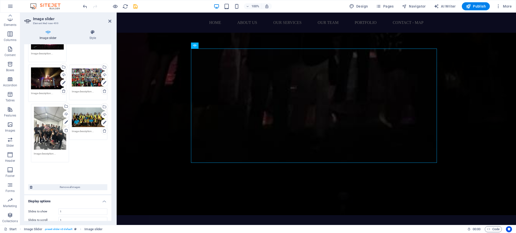
drag, startPoint x: 83, startPoint y: 198, endPoint x: 46, endPoint y: 148, distance: 62.7
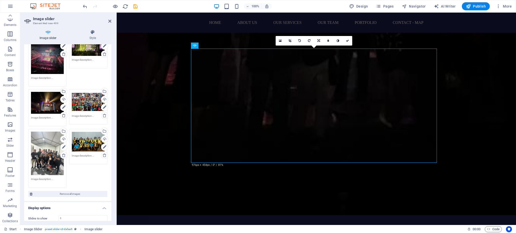
scroll to position [103, 0]
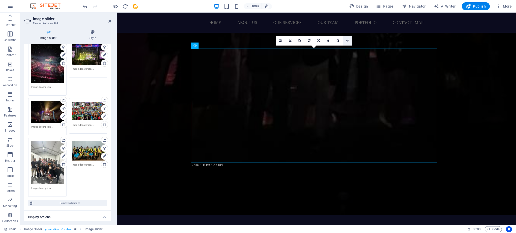
click at [350, 41] on link at bounding box center [348, 41] width 10 height 10
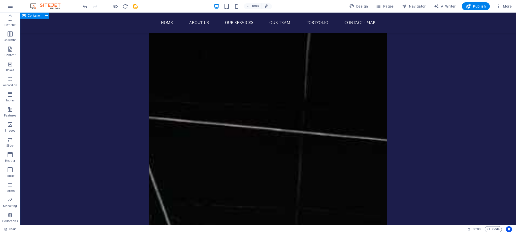
scroll to position [3160, 0]
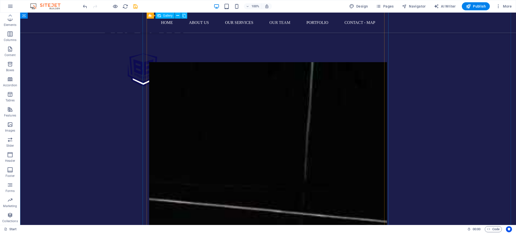
select select "1"
select select "px"
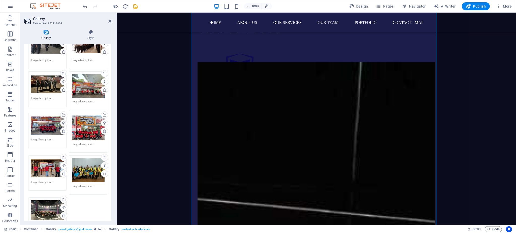
scroll to position [134, 0]
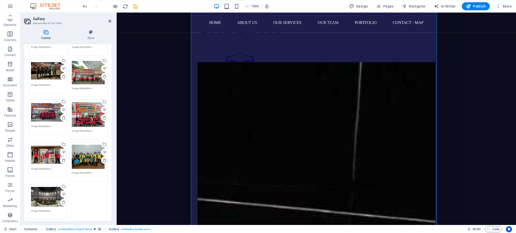
click at [103, 161] on icon at bounding box center [105, 161] width 4 height 4
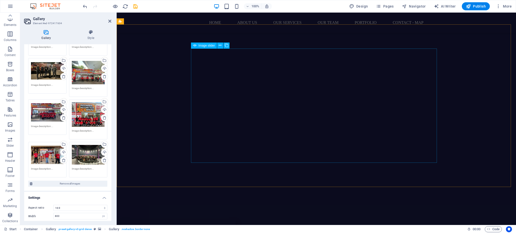
scroll to position [1513, 0]
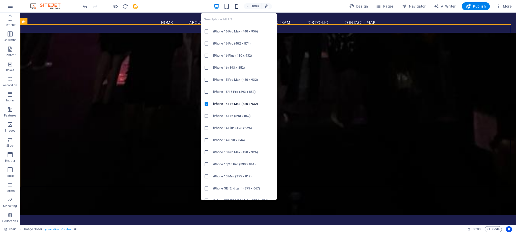
click at [238, 7] on icon "button" at bounding box center [237, 7] width 6 height 6
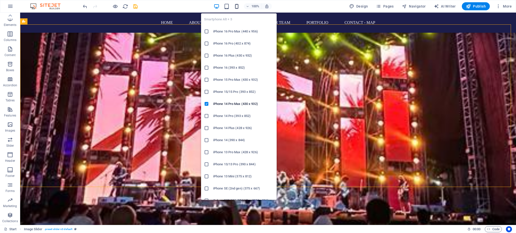
scroll to position [1782, 0]
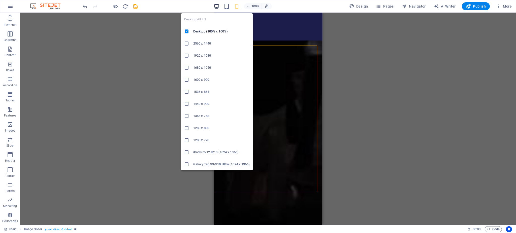
click at [219, 7] on icon "button" at bounding box center [217, 7] width 6 height 6
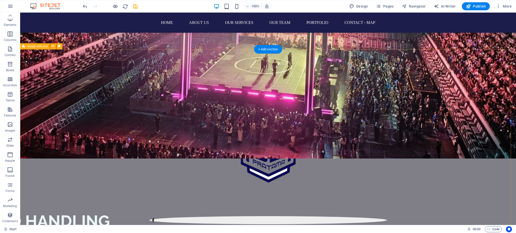
scroll to position [0, 0]
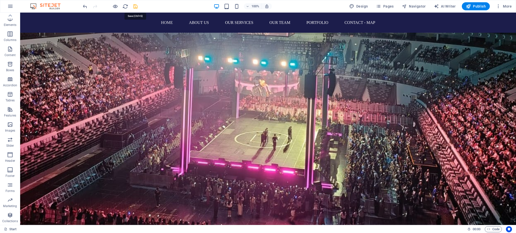
click at [134, 6] on icon "save" at bounding box center [136, 7] width 6 height 6
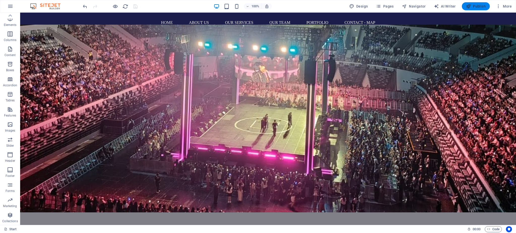
click at [478, 9] on button "Publish" at bounding box center [476, 6] width 28 height 8
